Goal: Use online tool/utility: Utilize a website feature to perform a specific function

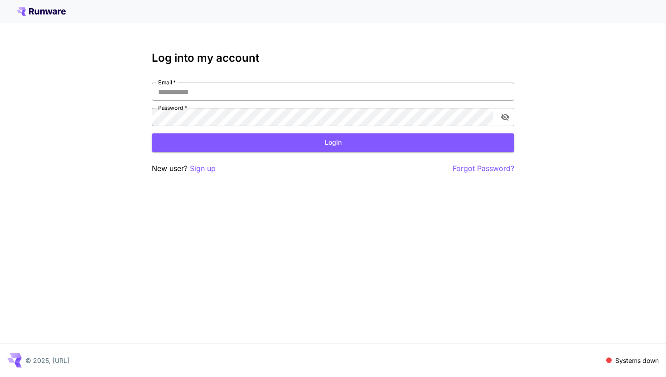
click at [278, 87] on input "Email   *" at bounding box center [333, 91] width 363 height 18
click at [261, 96] on input "Email   *" at bounding box center [333, 91] width 363 height 18
type input "**********"
click button "Login" at bounding box center [333, 142] width 363 height 19
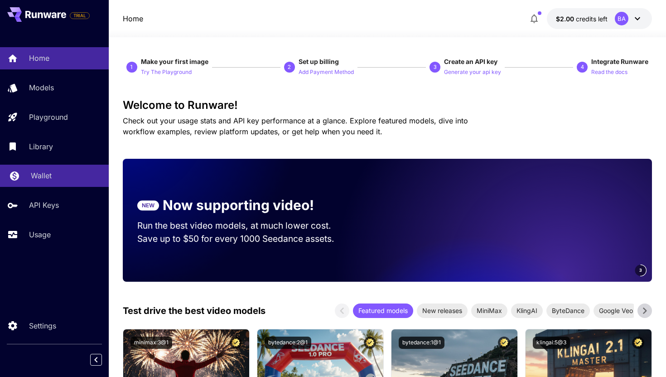
click at [61, 178] on div "Wallet" at bounding box center [66, 175] width 71 height 11
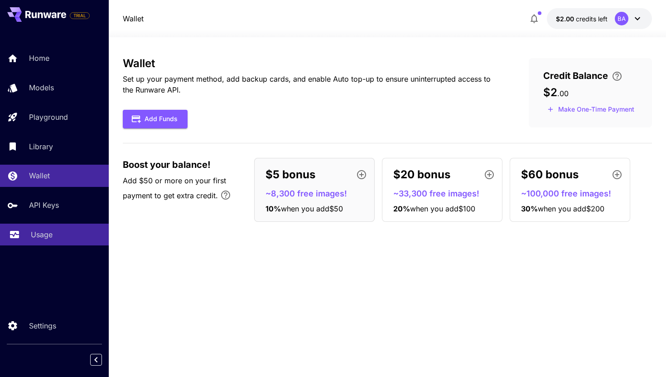
click at [45, 228] on link "Usage" at bounding box center [54, 234] width 109 height 22
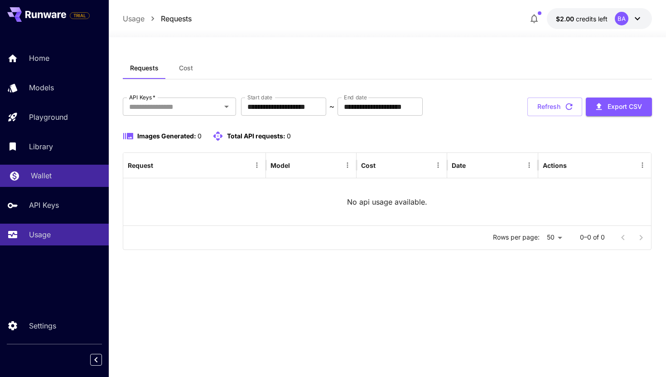
click at [57, 183] on link "Wallet" at bounding box center [54, 176] width 109 height 22
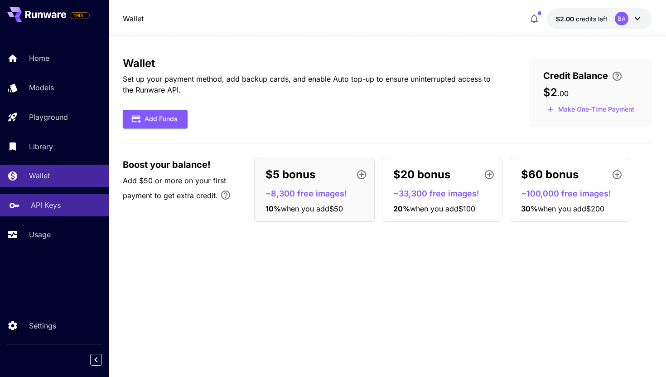
click at [47, 210] on p "API Keys" at bounding box center [46, 204] width 30 height 11
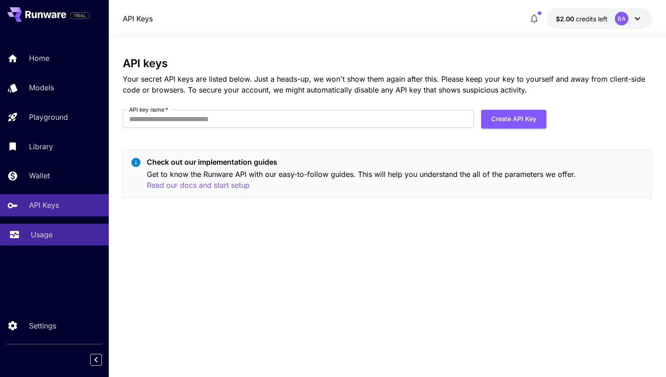
click at [32, 235] on p "Usage" at bounding box center [42, 234] width 22 height 11
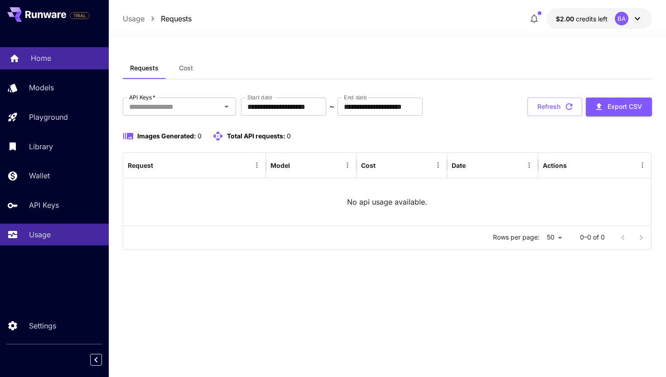
click at [50, 58] on p "Home" at bounding box center [41, 58] width 20 height 11
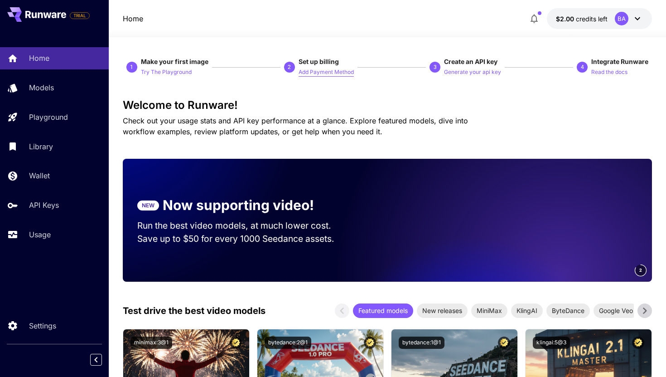
click at [311, 73] on p "Add Payment Method" at bounding box center [326, 72] width 55 height 9
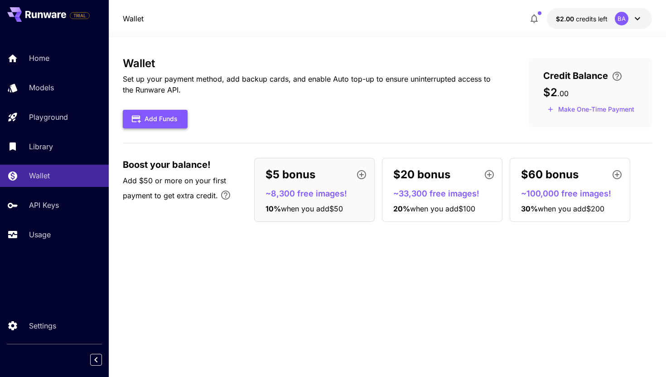
drag, startPoint x: 165, startPoint y: 136, endPoint x: 165, endPoint y: 126, distance: 10.0
click at [165, 136] on div "Wallet Set up your payment method, add backup cards, and enable Auto top-up to …" at bounding box center [388, 143] width 530 height 172
click at [166, 110] on button "Add Funds" at bounding box center [155, 119] width 65 height 19
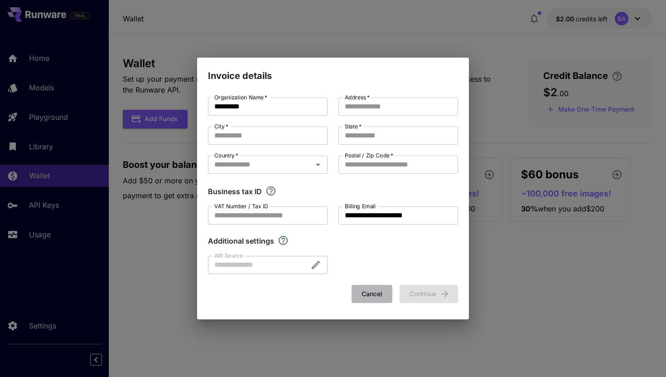
click at [374, 291] on button "Cancel" at bounding box center [372, 294] width 41 height 19
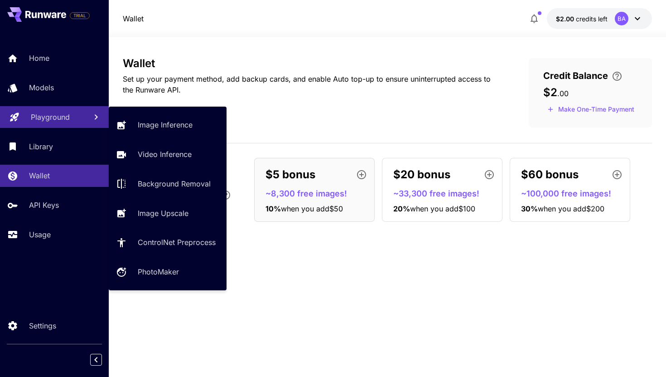
click at [47, 121] on p "Playground" at bounding box center [50, 116] width 39 height 11
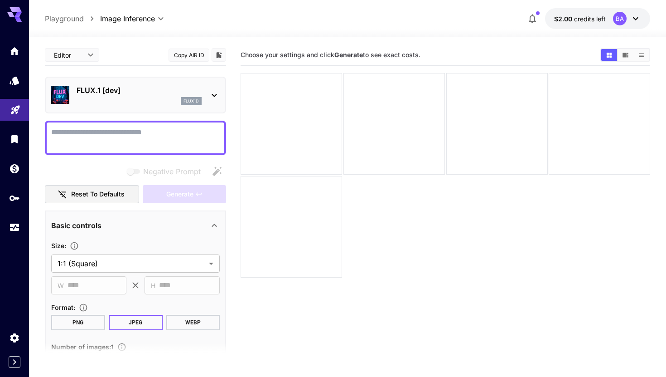
click at [214, 87] on div "FLUX.1 [dev] flux1d" at bounding box center [135, 95] width 169 height 28
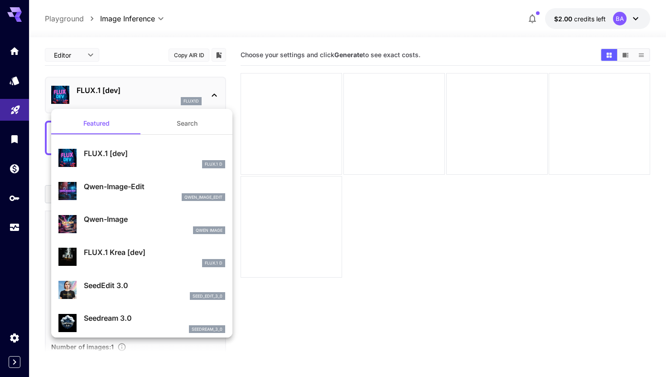
click at [13, 48] on div at bounding box center [333, 188] width 666 height 377
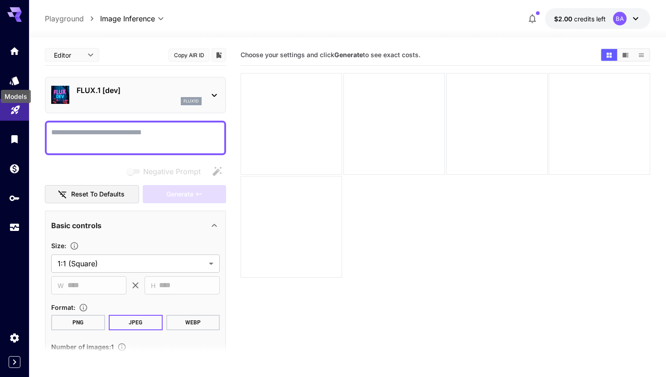
click at [13, 92] on div "Models" at bounding box center [16, 96] width 30 height 13
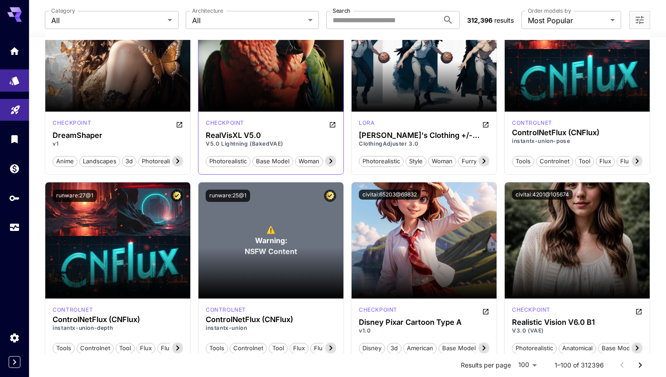
scroll to position [4277, 0]
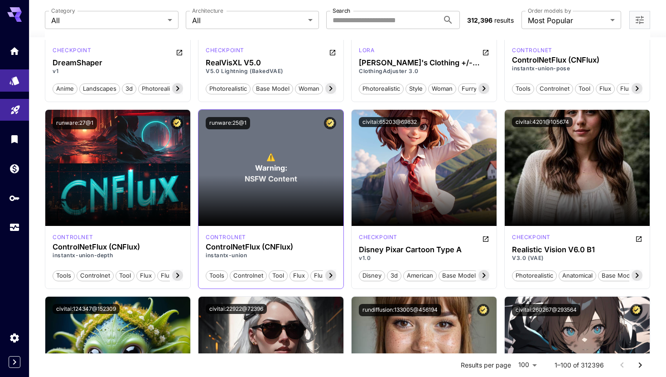
click at [247, 219] on section at bounding box center [271, 200] width 145 height 51
click at [268, 224] on section at bounding box center [271, 200] width 145 height 51
click at [247, 134] on div "runware:25@1" at bounding box center [271, 123] width 145 height 27
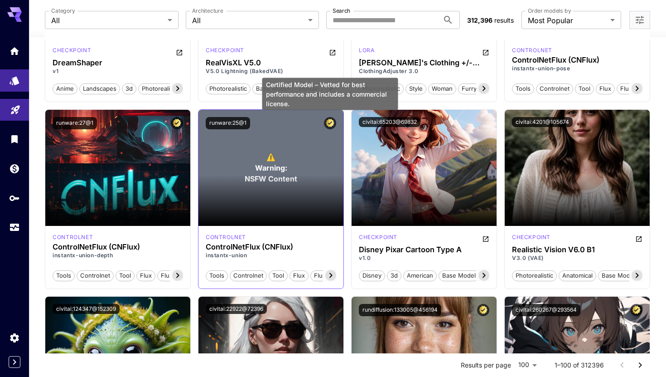
click at [328, 123] on icon "Certified Model – Vetted for best performance and includes a commercial license." at bounding box center [330, 123] width 9 height 8
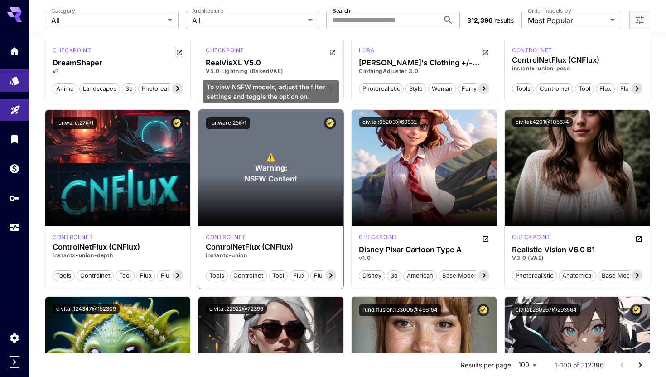
click at [271, 172] on span "Warning:" at bounding box center [271, 167] width 32 height 11
click at [271, 168] on span "Warning:" at bounding box center [271, 167] width 32 height 11
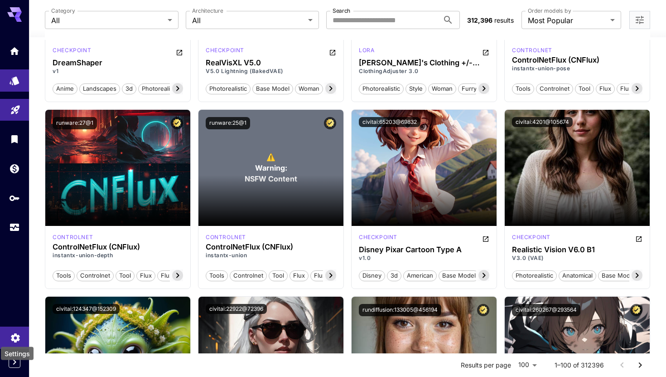
click at [14, 335] on icon "Settings" at bounding box center [15, 334] width 11 height 11
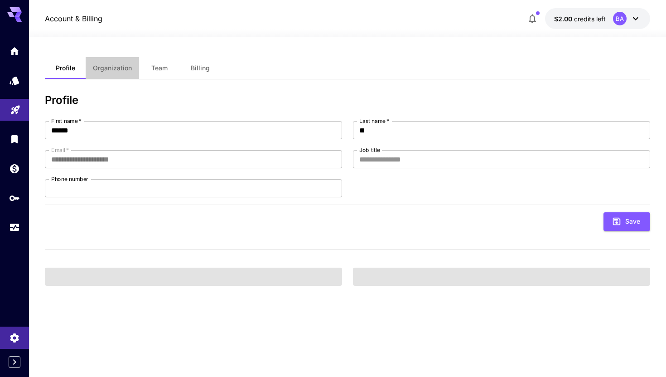
click at [129, 71] on span "Organization" at bounding box center [112, 68] width 39 height 8
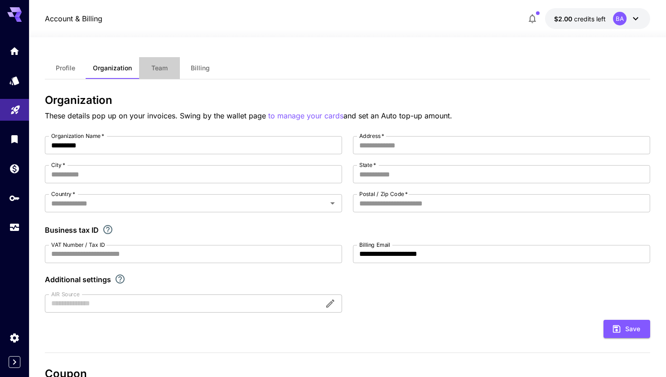
click at [154, 65] on span "Team" at bounding box center [159, 68] width 16 height 8
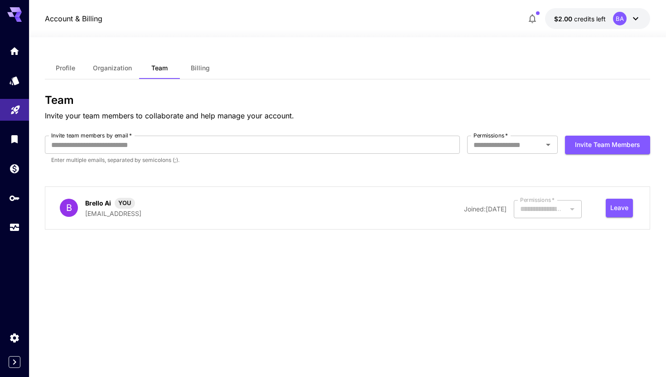
click at [213, 62] on button "Billing" at bounding box center [200, 68] width 41 height 22
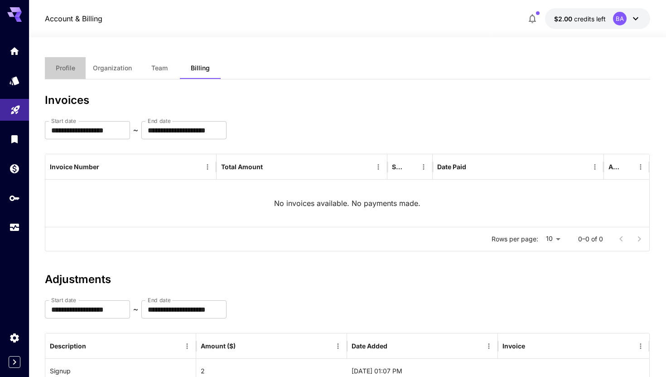
click at [66, 73] on button "Profile" at bounding box center [65, 68] width 41 height 22
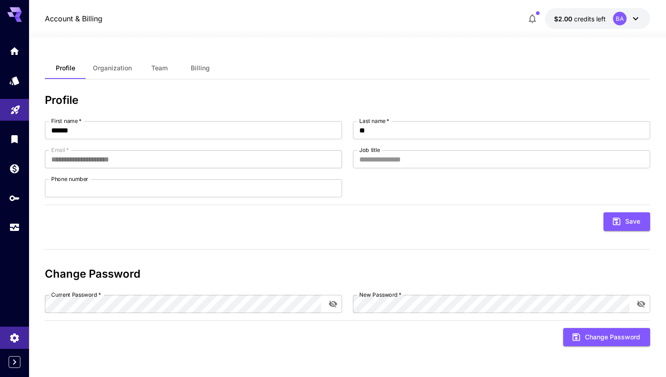
click at [380, 88] on div "**********" at bounding box center [348, 207] width 606 height 300
click at [20, 200] on icon "API Keys" at bounding box center [15, 194] width 11 height 11
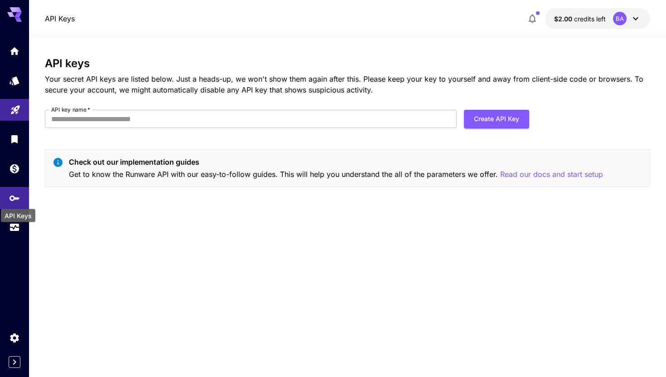
click at [4, 222] on div "API Keys" at bounding box center [18, 213] width 36 height 20
click at [8, 228] on link at bounding box center [14, 227] width 29 height 22
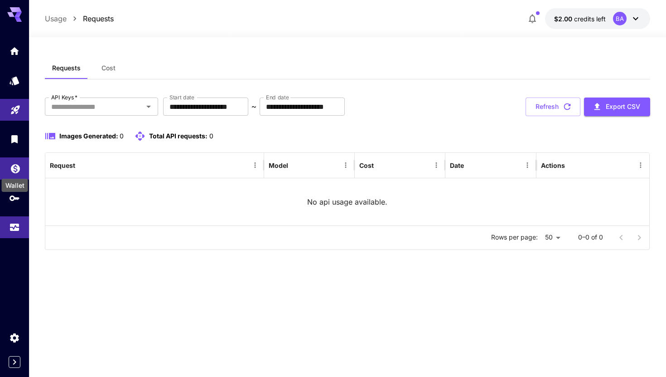
click at [11, 168] on icon "Wallet" at bounding box center [15, 165] width 9 height 9
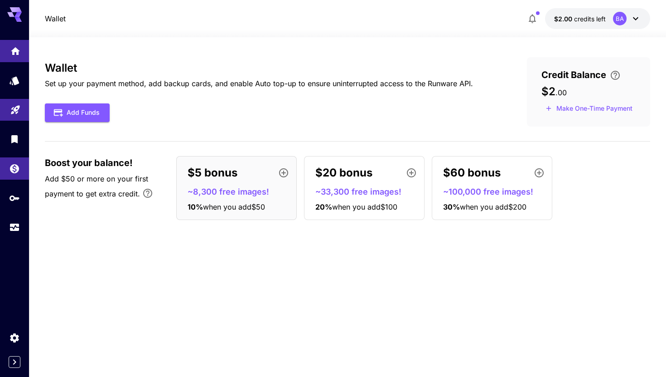
click at [22, 50] on link at bounding box center [14, 51] width 29 height 22
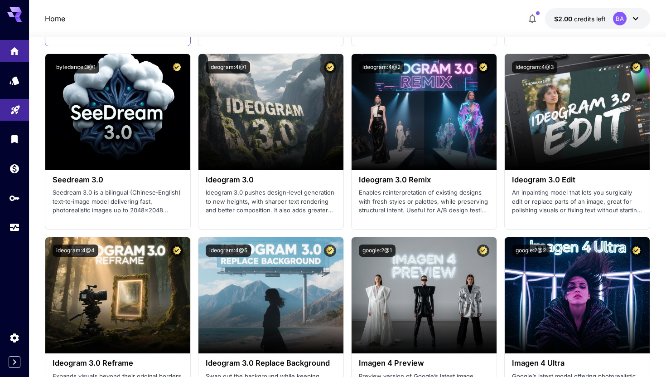
scroll to position [1373, 0]
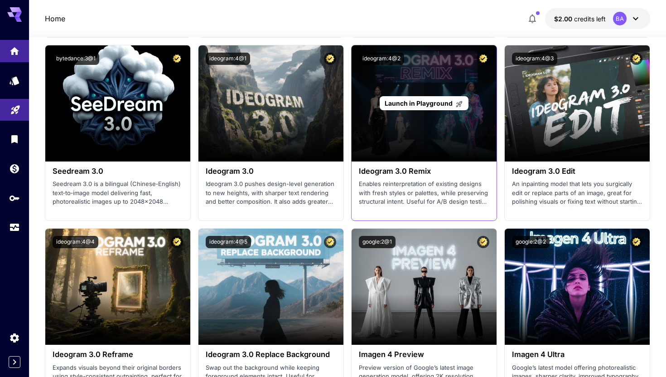
click at [397, 118] on div "Launch in Playground" at bounding box center [424, 103] width 145 height 116
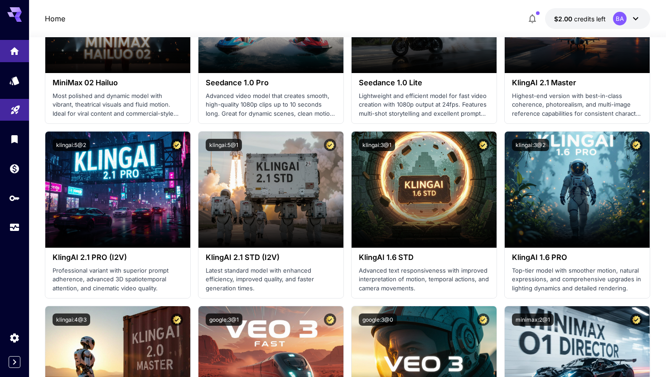
scroll to position [372, 0]
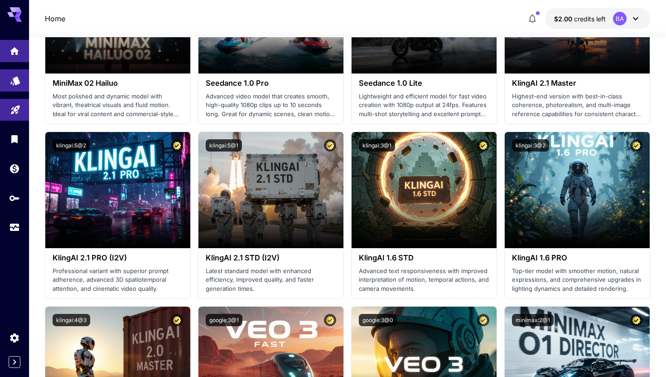
click at [16, 81] on icon "Models" at bounding box center [15, 77] width 10 height 9
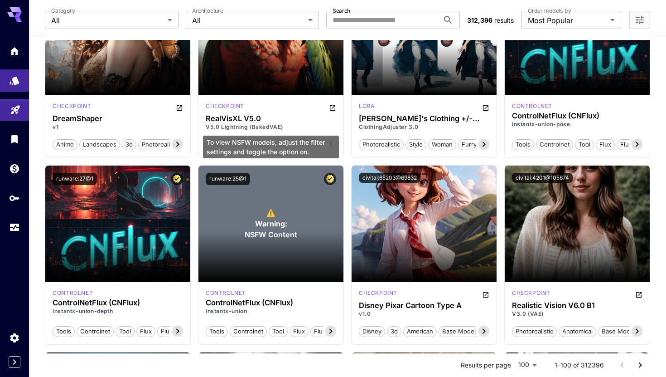
scroll to position [4223, 0]
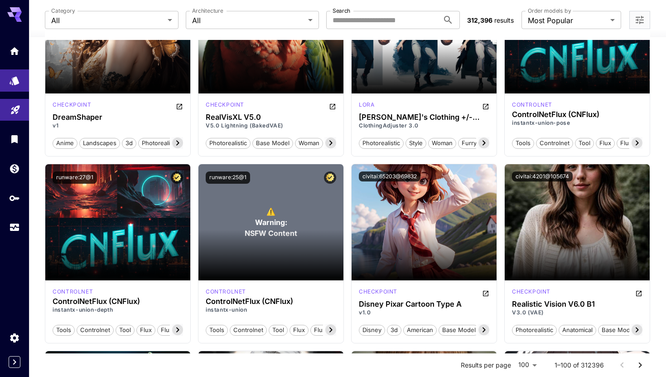
click at [638, 12] on div at bounding box center [640, 20] width 21 height 18
click at [640, 18] on icon "Open more filters" at bounding box center [640, 20] width 11 height 11
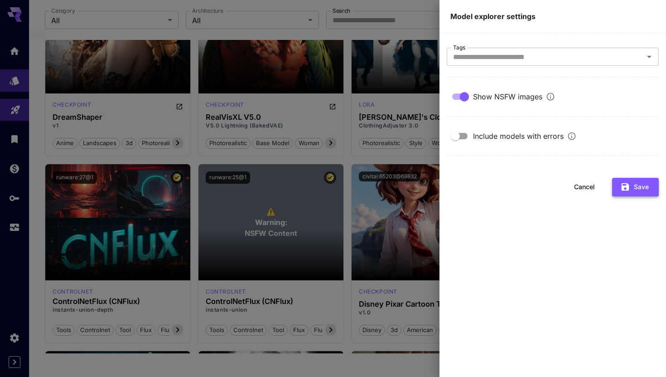
click at [647, 184] on button "Save" at bounding box center [635, 187] width 47 height 19
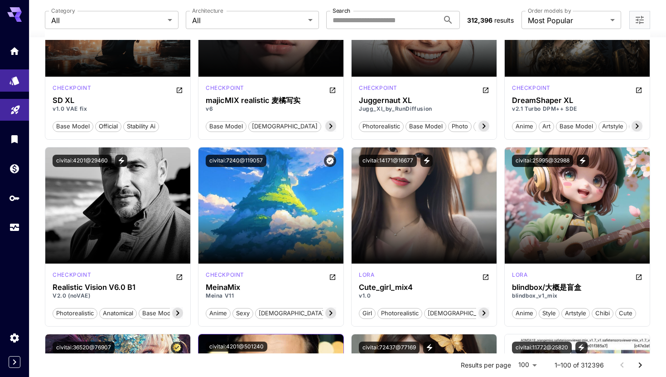
scroll to position [3204, 0]
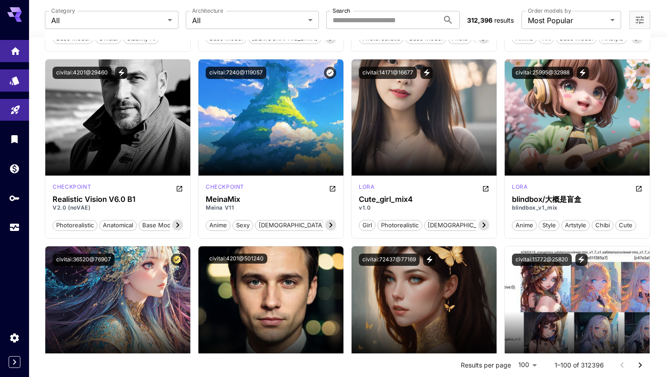
click at [13, 47] on icon "Home" at bounding box center [15, 48] width 9 height 8
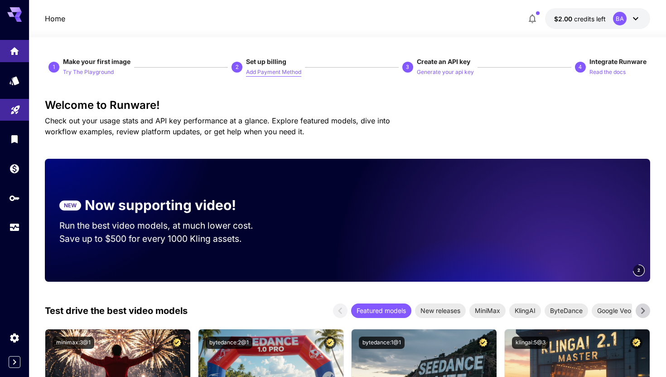
click at [264, 76] on p "Add Payment Method" at bounding box center [273, 72] width 55 height 9
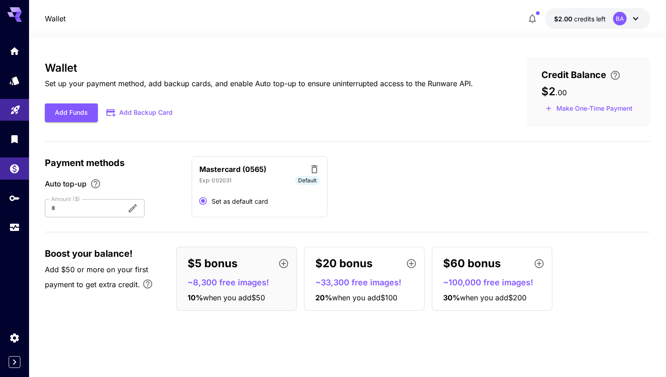
click at [91, 206] on div at bounding box center [82, 208] width 75 height 18
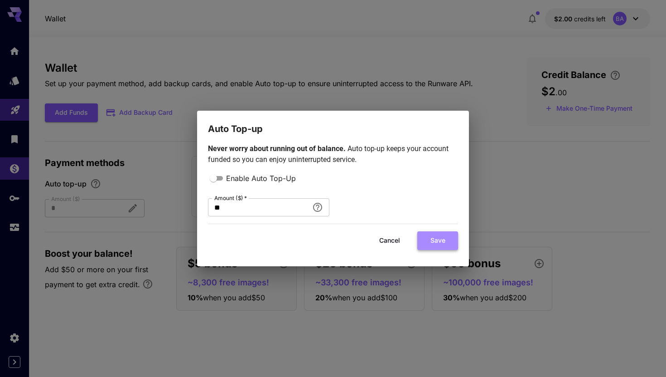
click at [449, 237] on button "Save" at bounding box center [437, 240] width 41 height 19
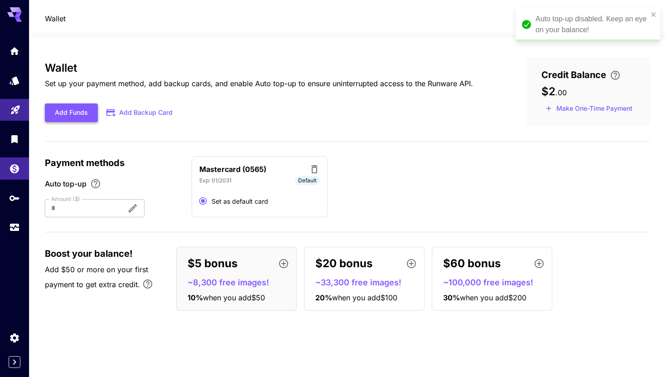
click at [70, 111] on button "Add Funds" at bounding box center [71, 112] width 53 height 19
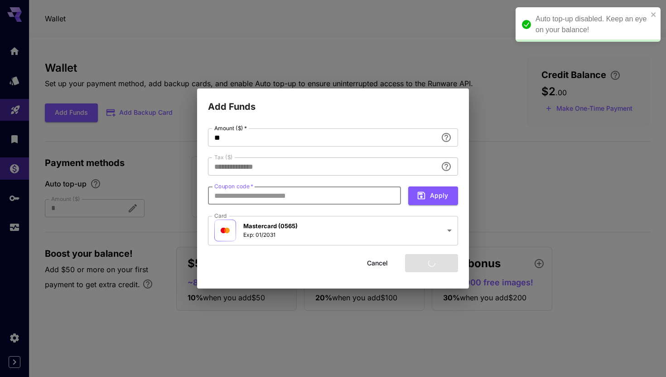
type input "****"
click at [298, 199] on input "Coupon code   *" at bounding box center [304, 195] width 193 height 18
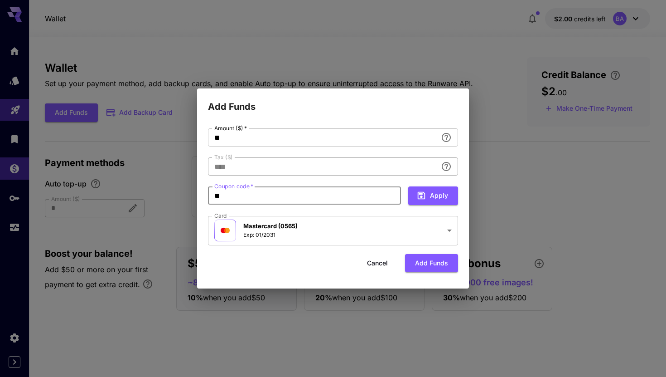
type input "**"
click at [245, 199] on input "**" at bounding box center [304, 195] width 193 height 18
click at [165, 77] on div "**********" at bounding box center [333, 188] width 666 height 377
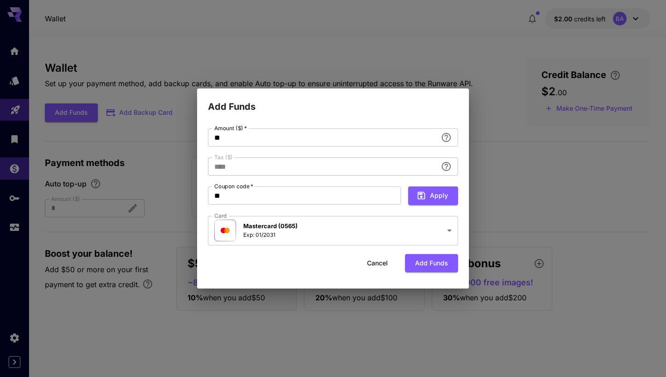
click at [489, 97] on div "**********" at bounding box center [333, 188] width 666 height 377
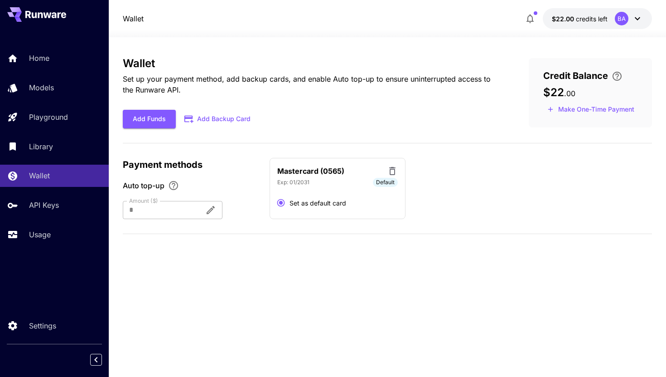
click at [342, 104] on div "Wallet Set up your payment method, add backup cards, and enable Auto top-up to …" at bounding box center [312, 92] width 378 height 71
drag, startPoint x: 552, startPoint y: 93, endPoint x: 587, endPoint y: 94, distance: 35.4
click at [585, 93] on div "$22 . 00" at bounding box center [590, 92] width 94 height 13
click at [561, 92] on span "$22" at bounding box center [553, 92] width 21 height 13
drag, startPoint x: 550, startPoint y: 92, endPoint x: 563, endPoint y: 92, distance: 13.1
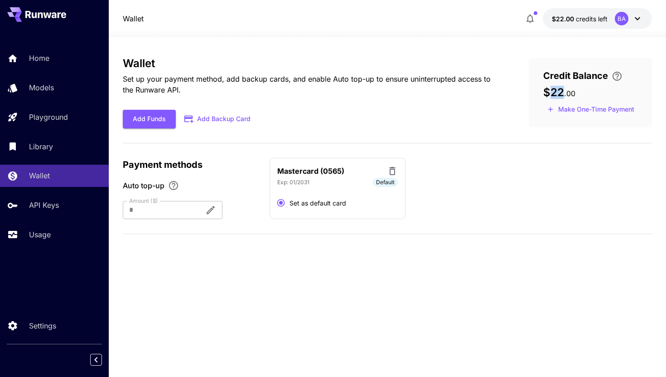
click at [563, 92] on span "$22" at bounding box center [553, 92] width 21 height 13
click at [390, 279] on div "Wallet Set up your payment method, add backup cards, and enable Auto top-up to …" at bounding box center [388, 207] width 530 height 300
click at [43, 174] on p "Wallet" at bounding box center [41, 175] width 21 height 11
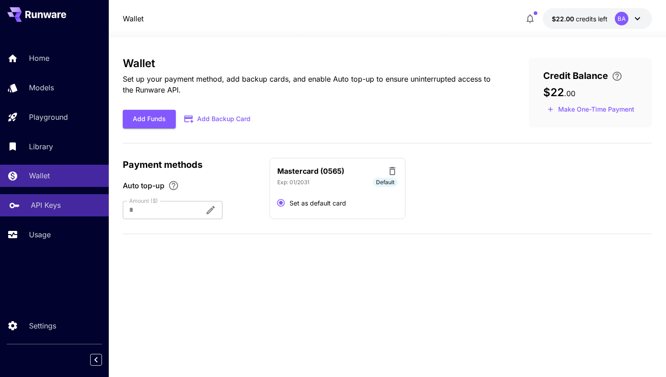
click at [46, 204] on p "API Keys" at bounding box center [46, 204] width 30 height 11
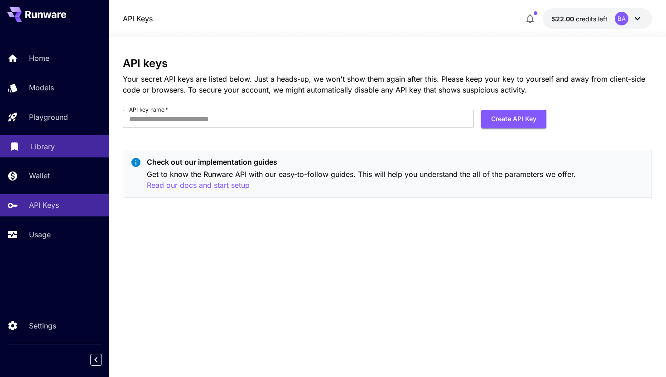
click at [45, 144] on p "Library" at bounding box center [43, 146] width 24 height 11
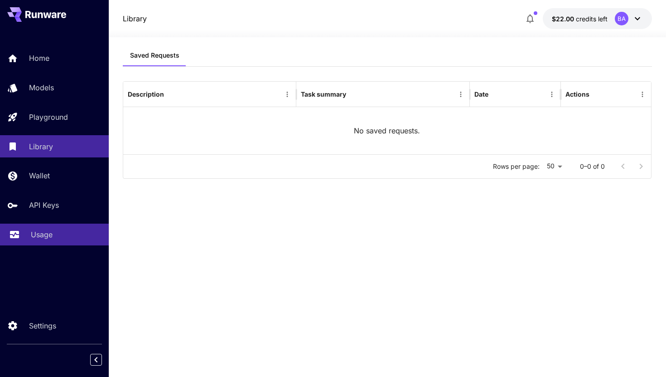
click at [34, 233] on p "Usage" at bounding box center [42, 234] width 22 height 11
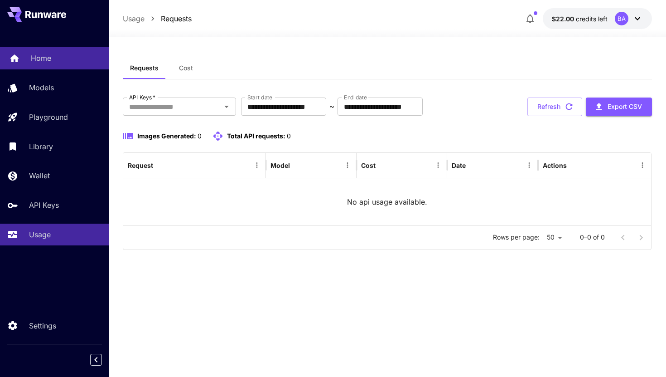
click at [29, 53] on link "Home" at bounding box center [54, 58] width 109 height 22
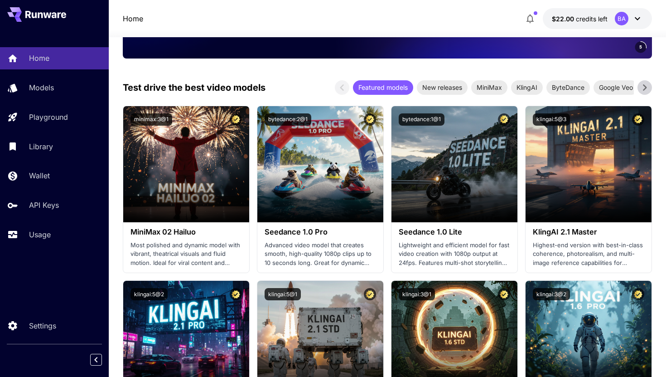
scroll to position [127, 0]
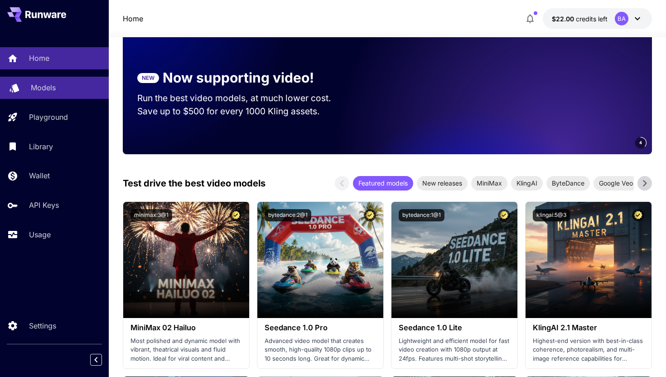
click at [52, 82] on p "Models" at bounding box center [43, 87] width 25 height 11
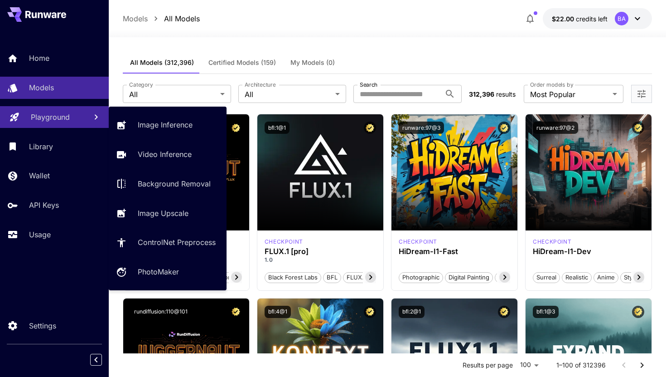
click at [39, 114] on p "Playground" at bounding box center [50, 116] width 39 height 11
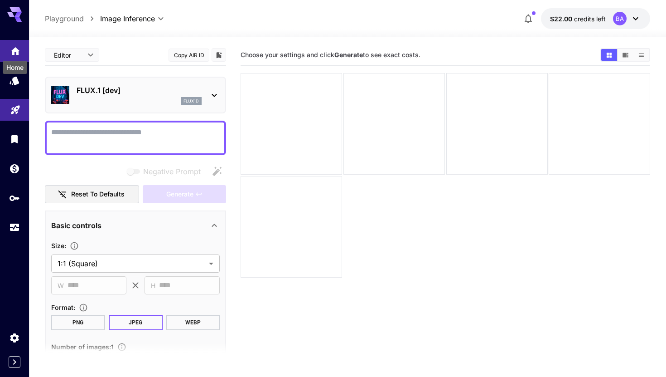
click at [16, 48] on icon "Home" at bounding box center [15, 48] width 9 height 8
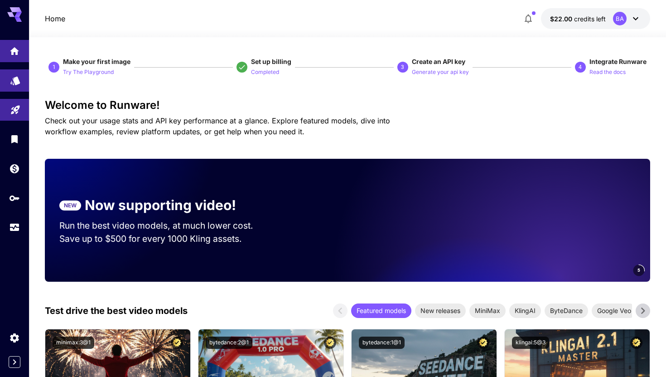
click at [7, 89] on link at bounding box center [14, 80] width 29 height 22
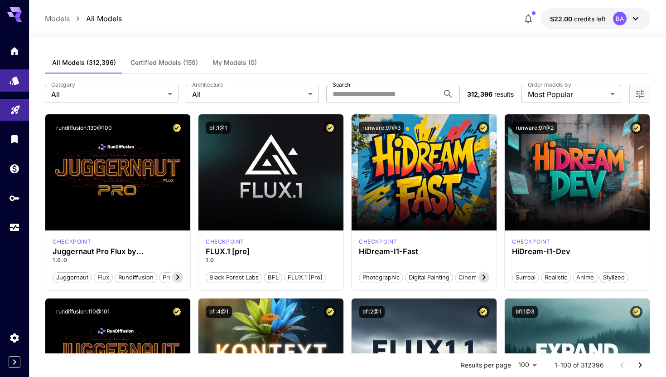
click at [197, 87] on label "Architecture" at bounding box center [207, 85] width 31 height 8
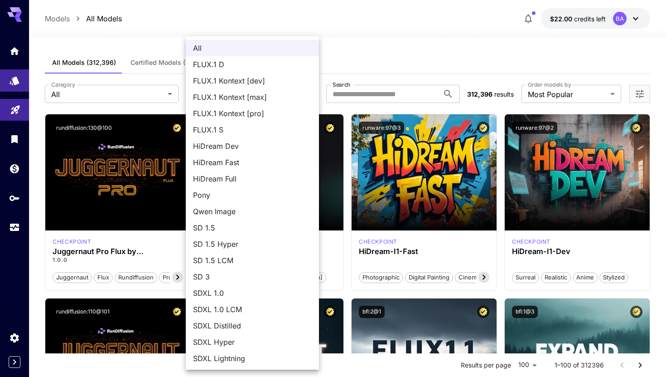
click at [172, 40] on div at bounding box center [333, 188] width 666 height 377
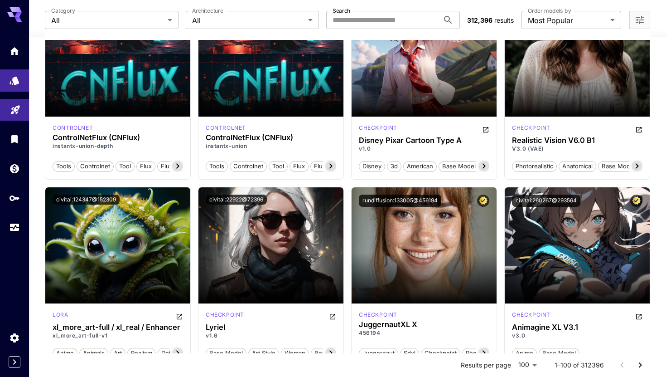
scroll to position [4438, 0]
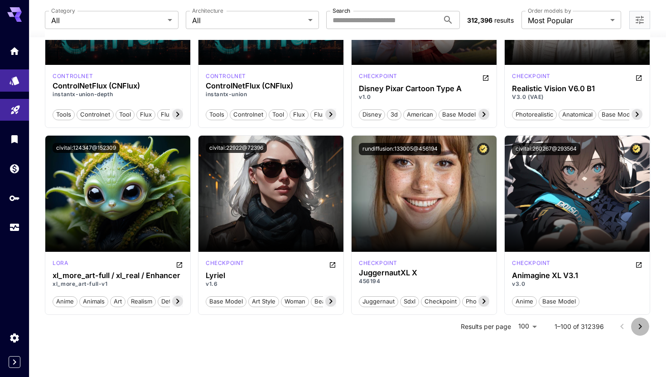
click at [640, 325] on icon "Go to next page" at bounding box center [640, 326] width 3 height 5
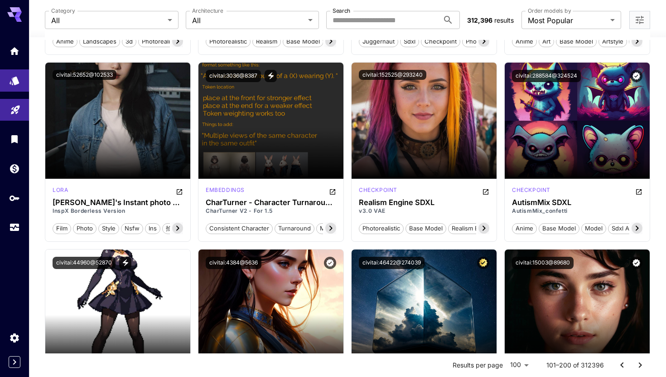
scroll to position [1167, 0]
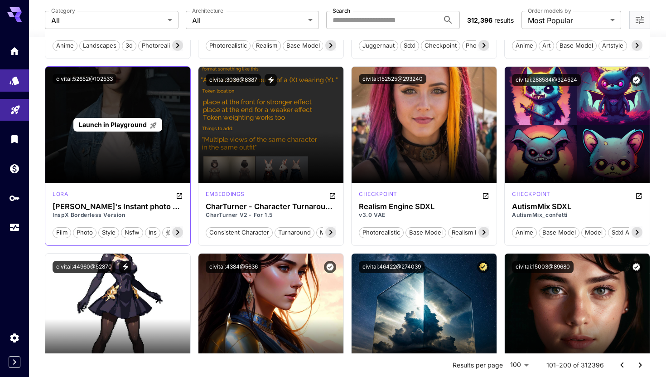
click at [134, 128] on p "Launch in Playground" at bounding box center [118, 125] width 78 height 10
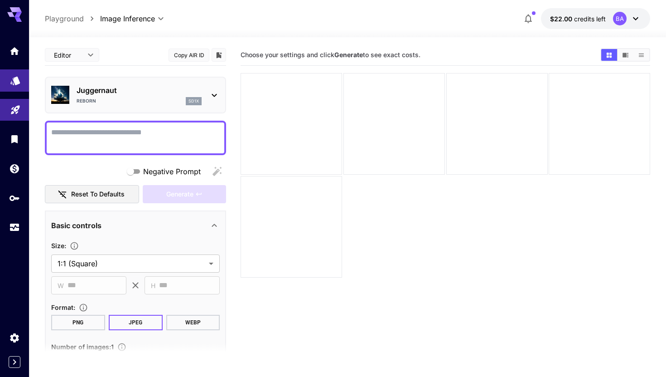
click at [10, 83] on icon "Models" at bounding box center [15, 77] width 11 height 11
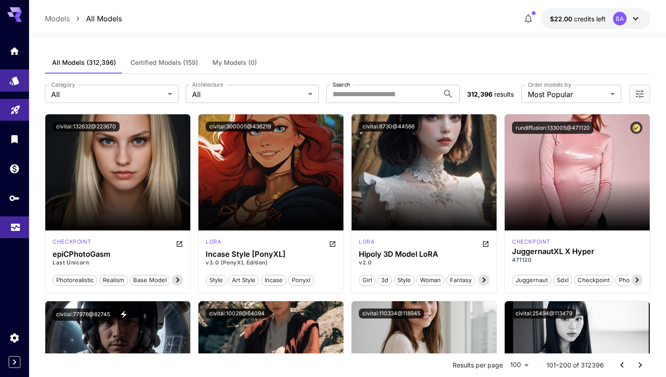
click at [11, 221] on icon "Usage" at bounding box center [15, 224] width 11 height 11
click at [14, 228] on icon "Usage" at bounding box center [15, 226] width 9 height 5
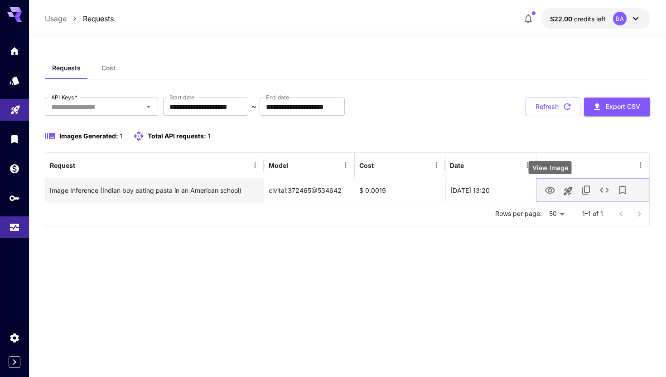
click at [553, 190] on icon "View Image" at bounding box center [550, 190] width 11 height 11
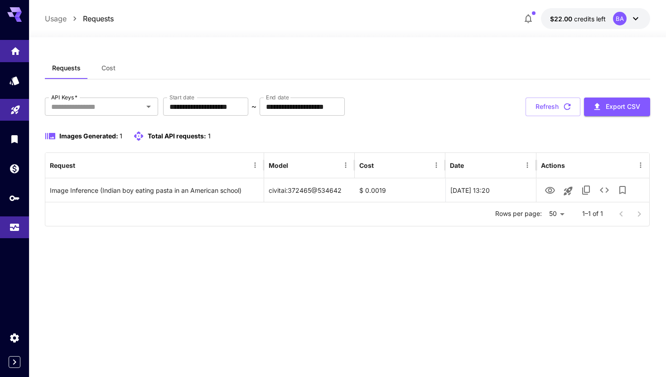
click at [20, 51] on link at bounding box center [14, 51] width 29 height 22
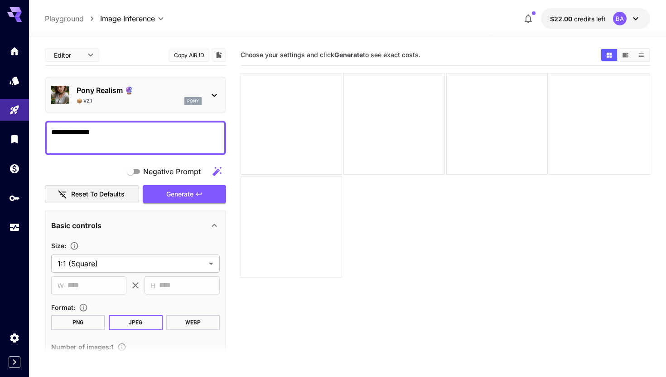
drag, startPoint x: 73, startPoint y: 131, endPoint x: 137, endPoint y: 131, distance: 64.4
click at [128, 131] on textarea "**********" at bounding box center [135, 138] width 169 height 22
drag, startPoint x: 140, startPoint y: 134, endPoint x: 201, endPoint y: 136, distance: 61.2
click at [200, 136] on textarea "**********" at bounding box center [135, 138] width 169 height 22
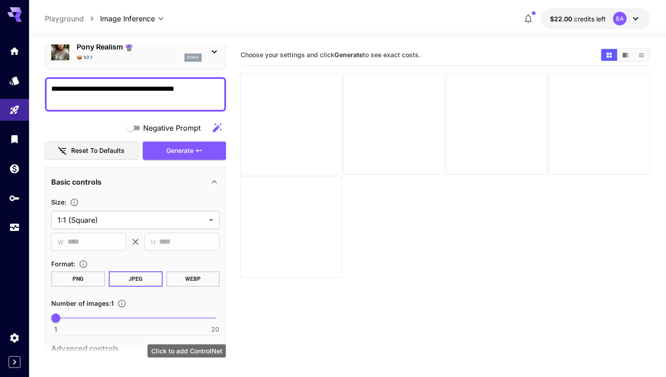
scroll to position [1, 0]
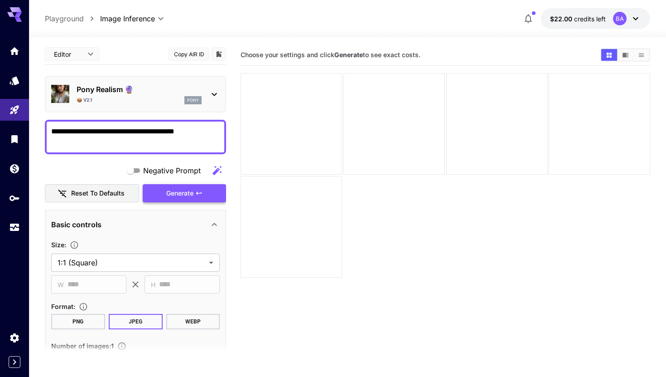
type textarea "**********"
click at [177, 190] on span "Generate" at bounding box center [179, 193] width 27 height 11
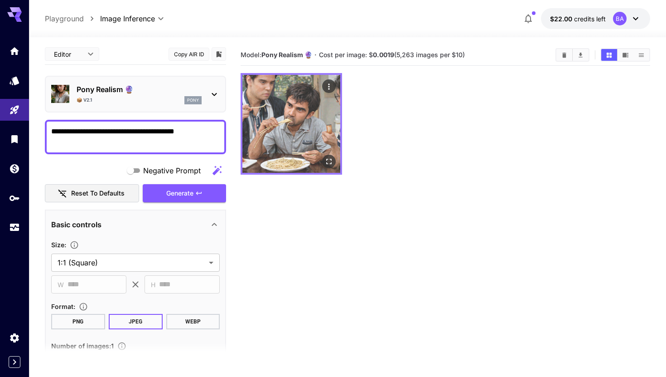
click at [291, 125] on img at bounding box center [291, 124] width 98 height 98
click at [331, 161] on icon "Open in fullscreen" at bounding box center [329, 161] width 9 height 9
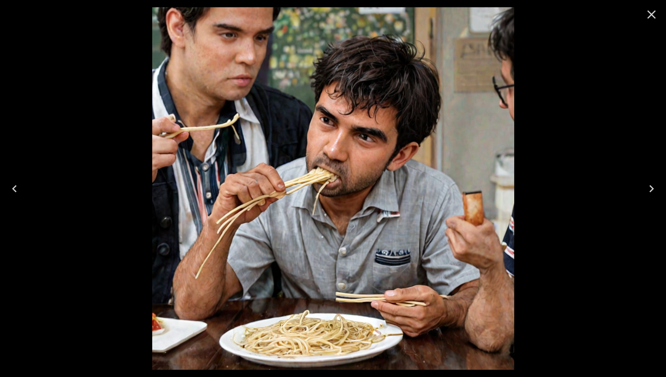
click at [657, 17] on icon "Close" at bounding box center [651, 14] width 15 height 15
